Goal: Find contact information: Find contact information

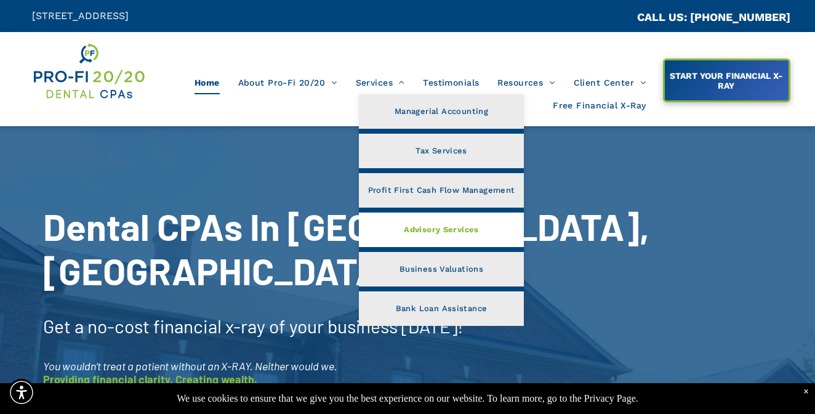
click at [420, 218] on link "Advisory Services" at bounding box center [442, 229] width 166 height 34
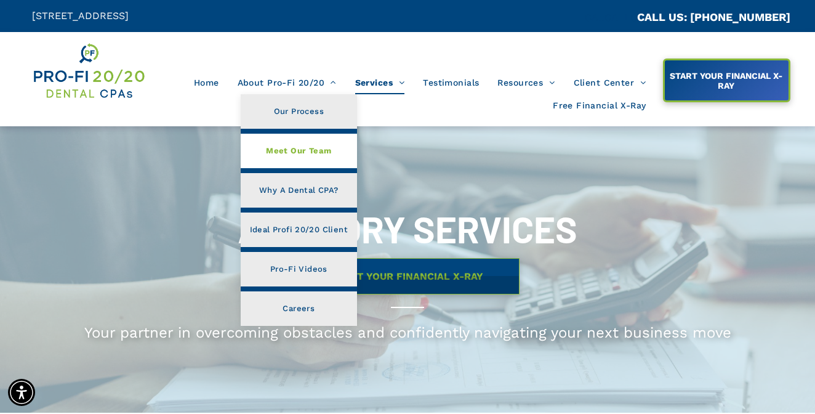
click at [294, 149] on span "Meet Our Team" at bounding box center [298, 151] width 65 height 16
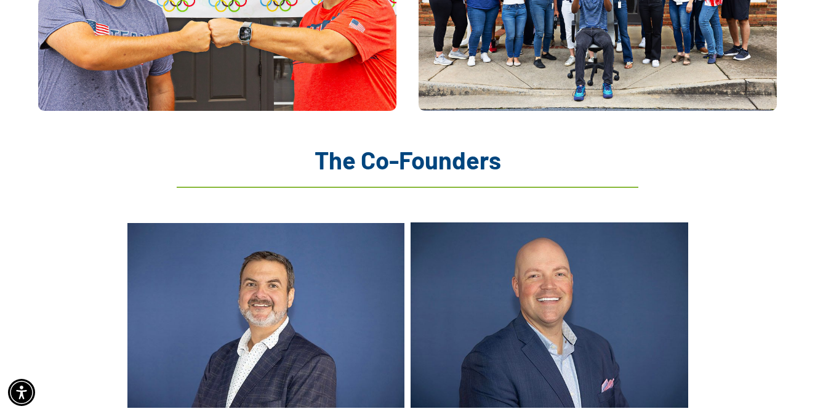
scroll to position [1173, 0]
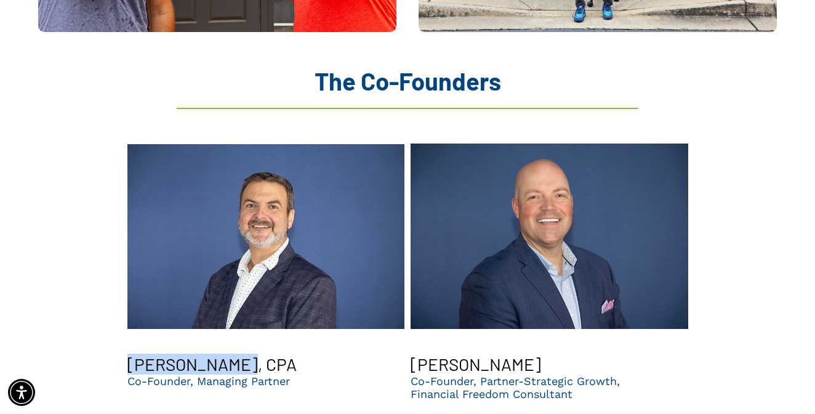
drag, startPoint x: 124, startPoint y: 326, endPoint x: 228, endPoint y: 328, distance: 104.0
click at [228, 328] on div "Brent Saunier, CPA Co-Founder, Managing Partner" at bounding box center [266, 269] width 284 height 287
